Goal: Navigation & Orientation: Find specific page/section

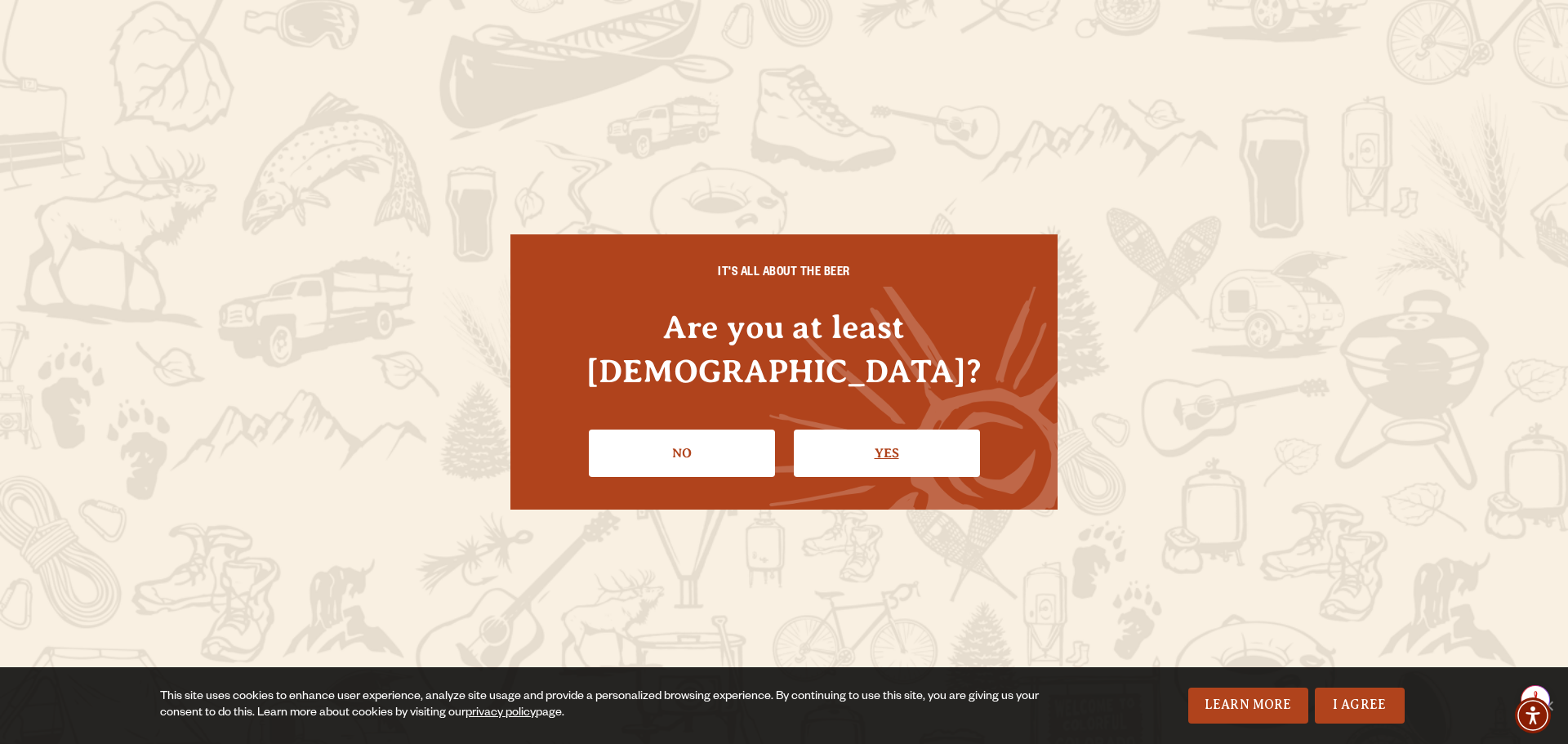
click at [880, 439] on link "Yes" at bounding box center [887, 453] width 186 height 47
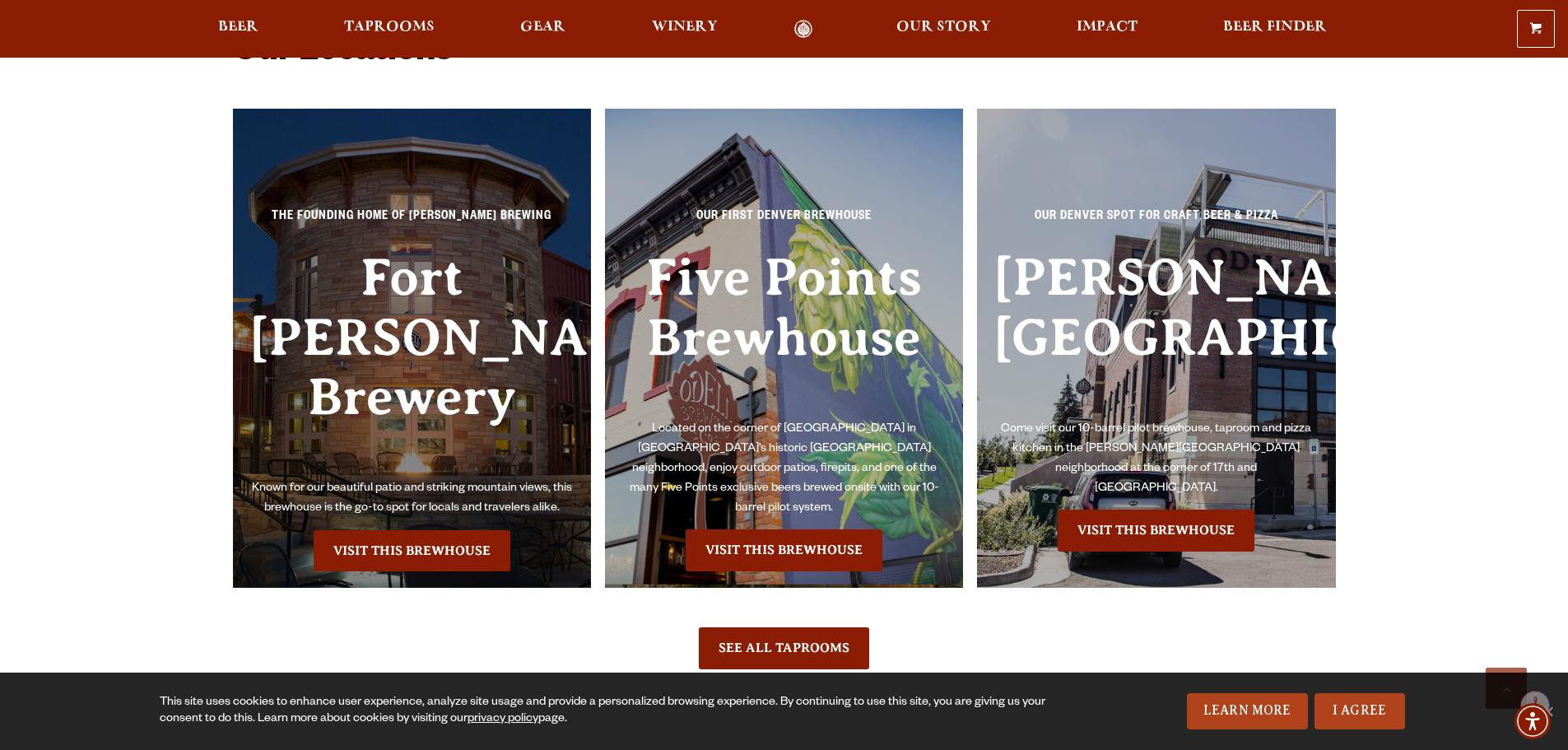
scroll to position [3703, 0]
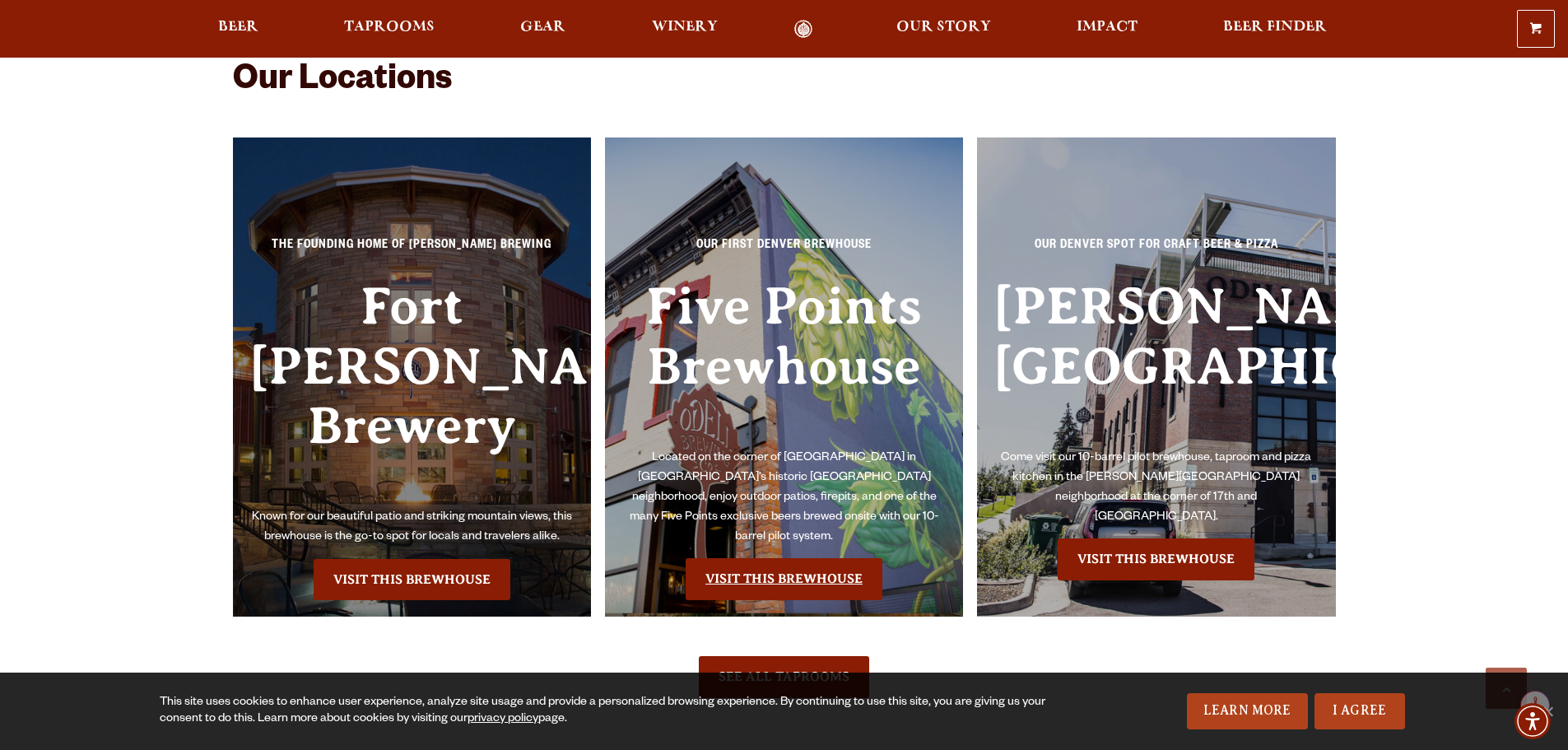
drag, startPoint x: 766, startPoint y: 567, endPoint x: 747, endPoint y: 568, distance: 19.0
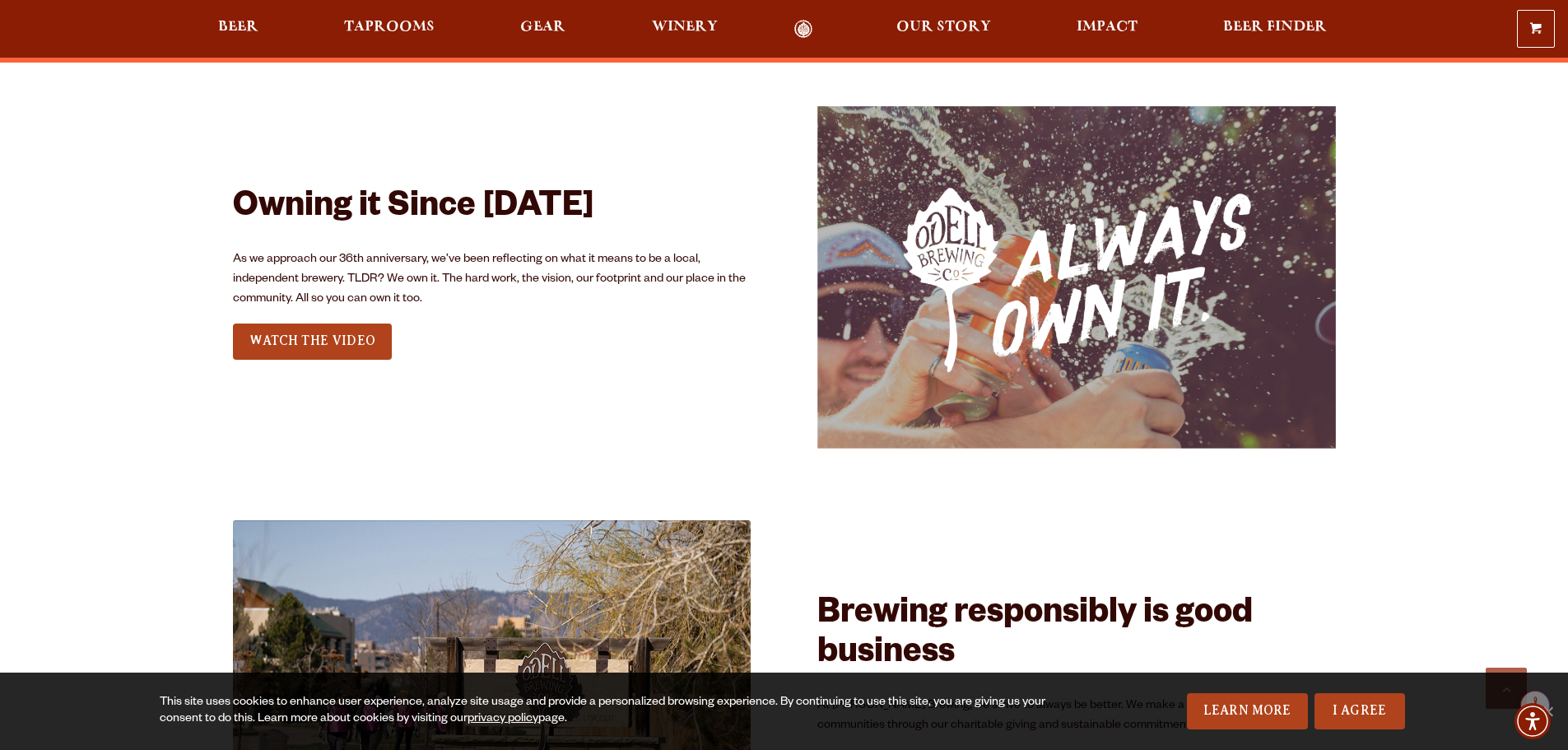
scroll to position [2139, 0]
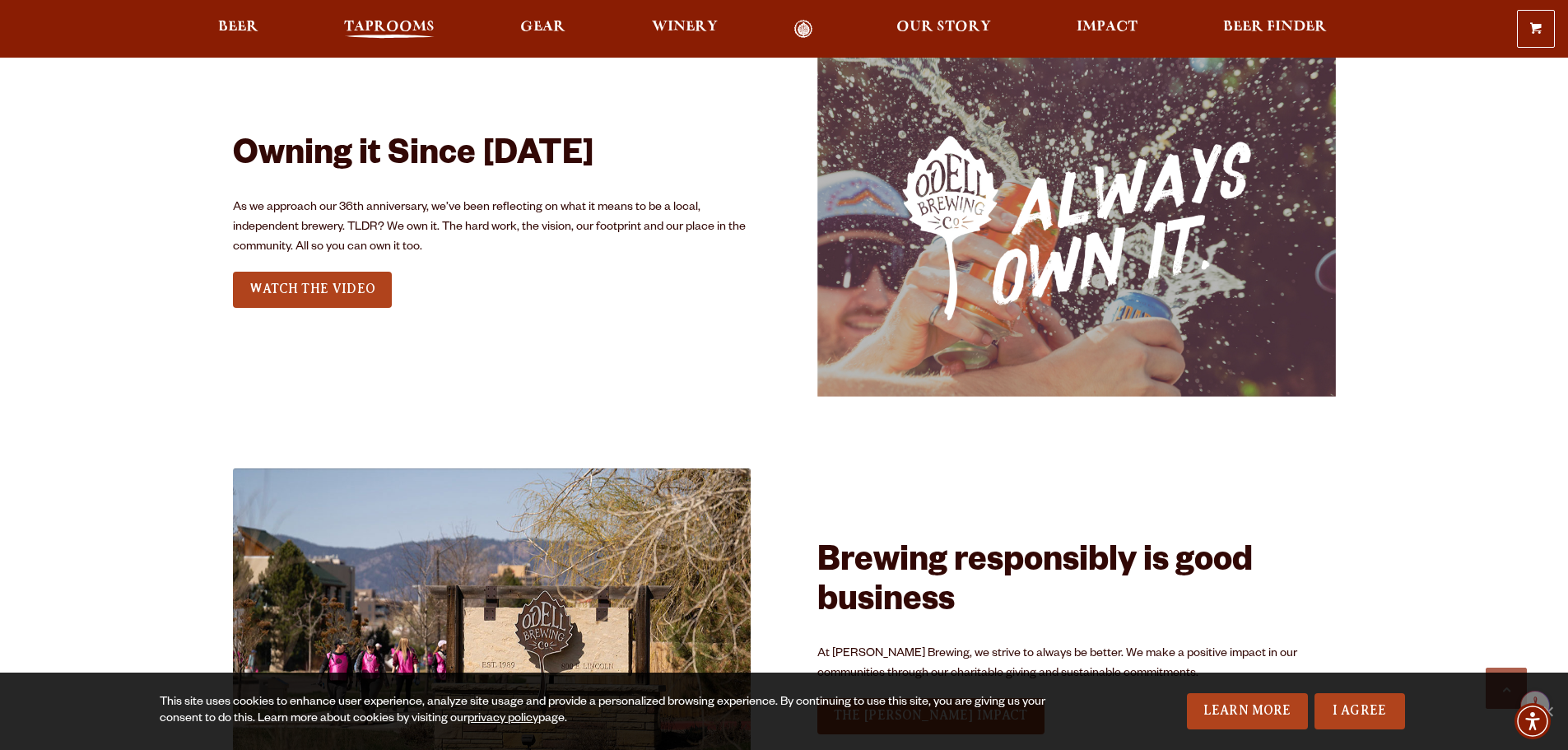
click at [391, 25] on span "Taprooms" at bounding box center [389, 27] width 91 height 13
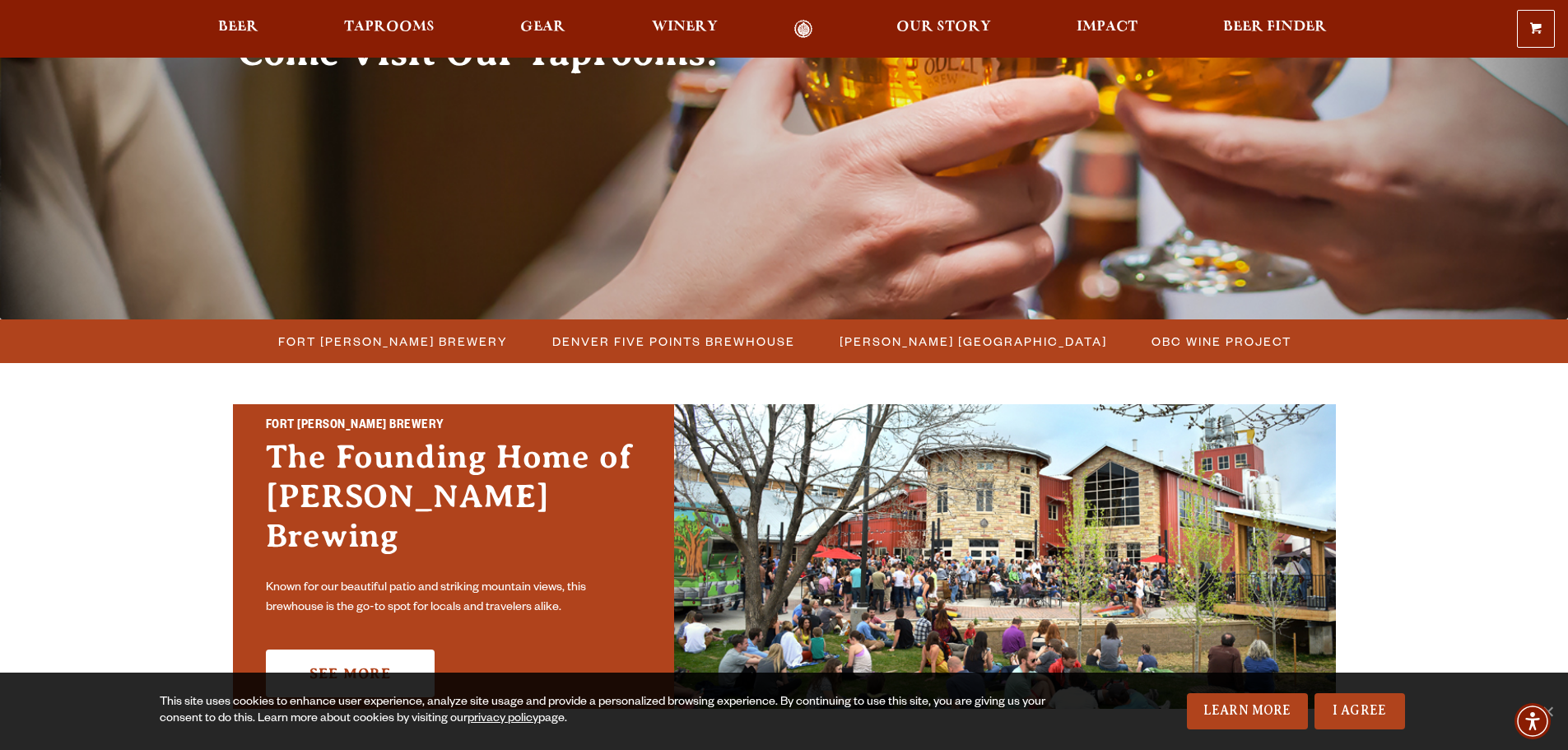
scroll to position [247, 0]
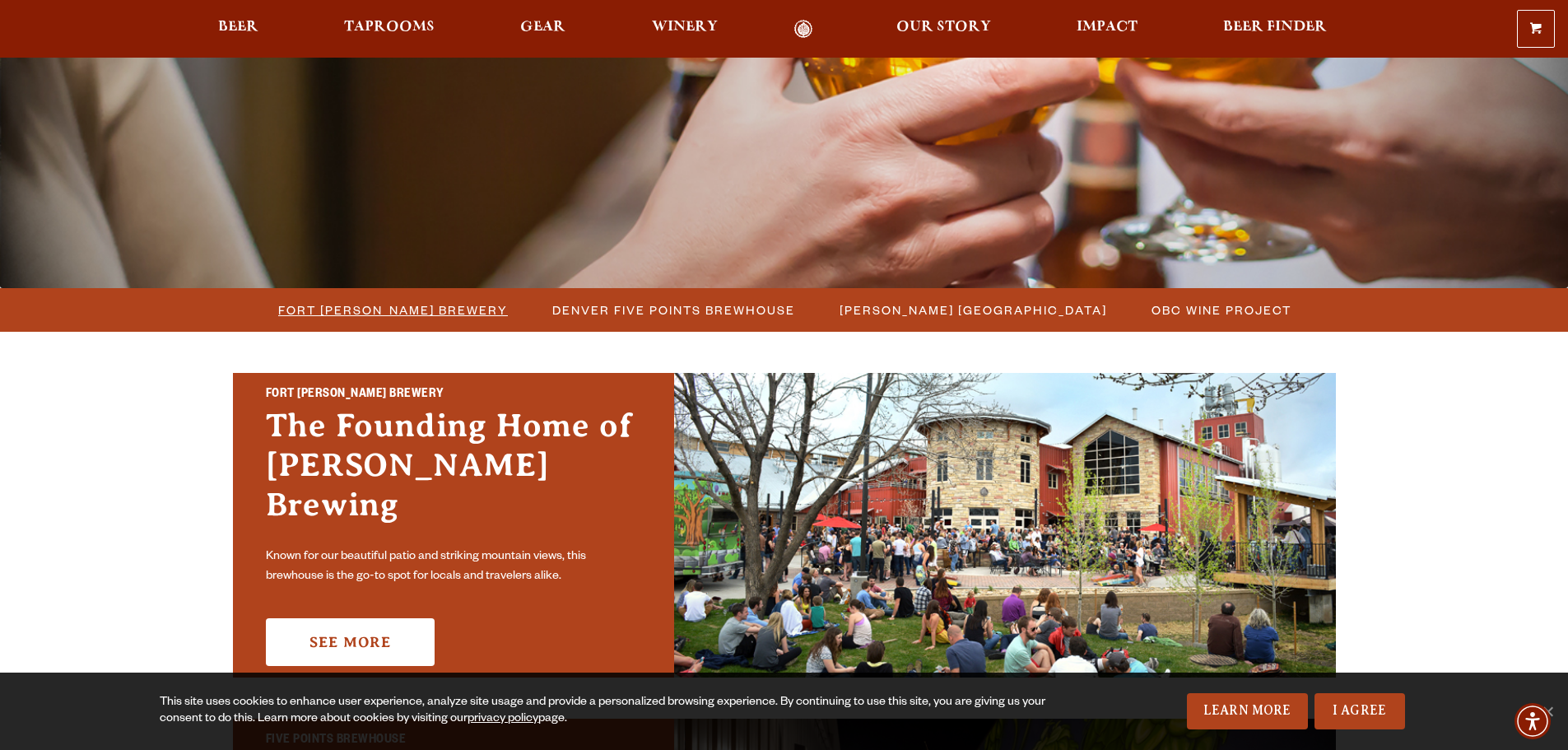
click at [449, 313] on span "Fort [PERSON_NAME] Brewery" at bounding box center [393, 310] width 229 height 24
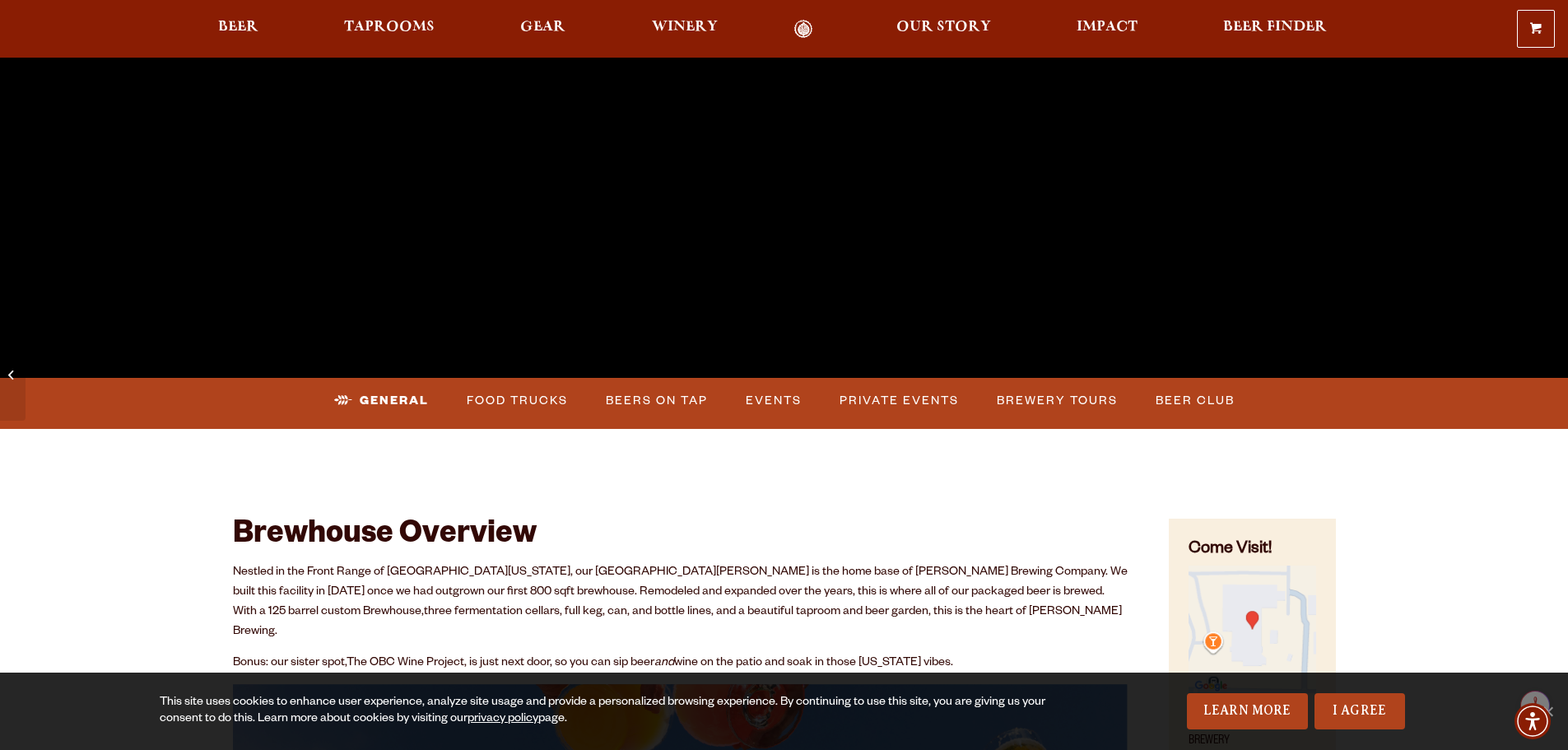
scroll to position [494, 0]
